Goal: Find specific page/section: Find specific page/section

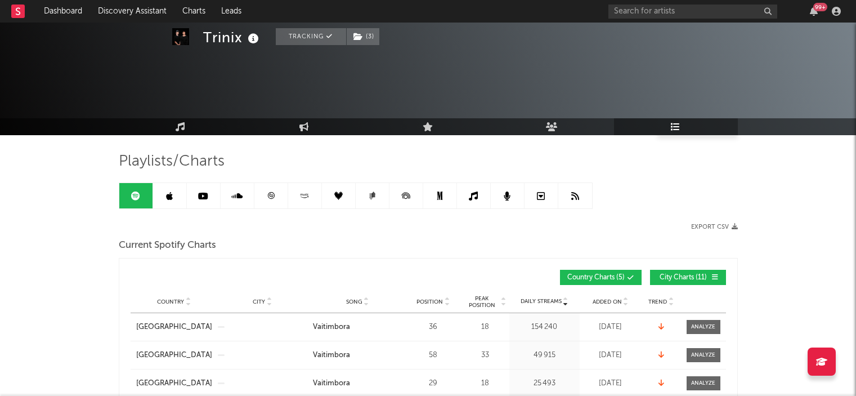
scroll to position [338, 0]
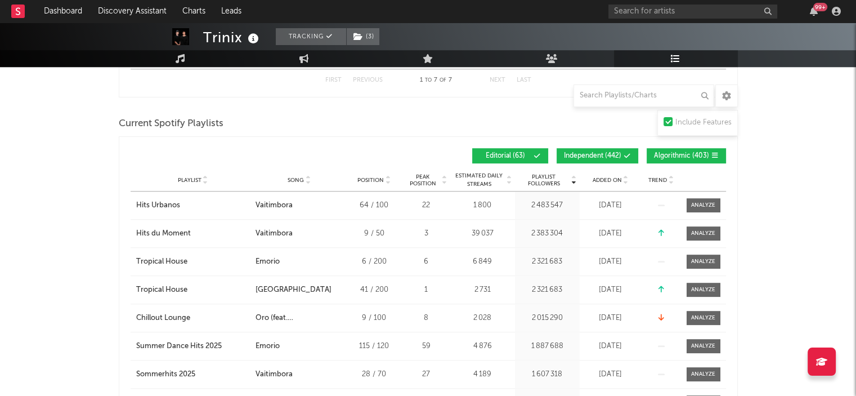
scroll to position [844, 0]
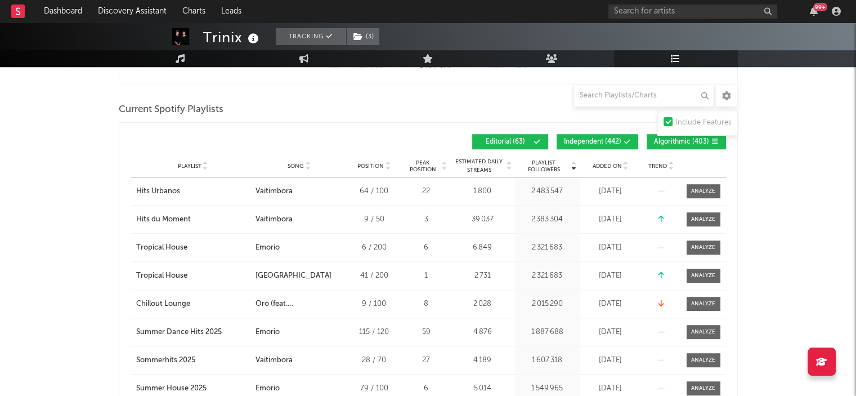
click at [602, 165] on span "Added On" at bounding box center [606, 166] width 29 height 7
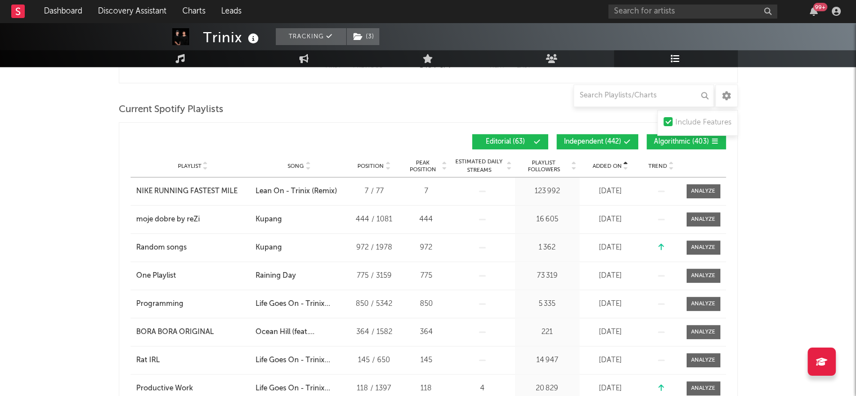
click at [602, 165] on span "Added On" at bounding box center [606, 166] width 29 height 7
